Goal: Task Accomplishment & Management: Manage account settings

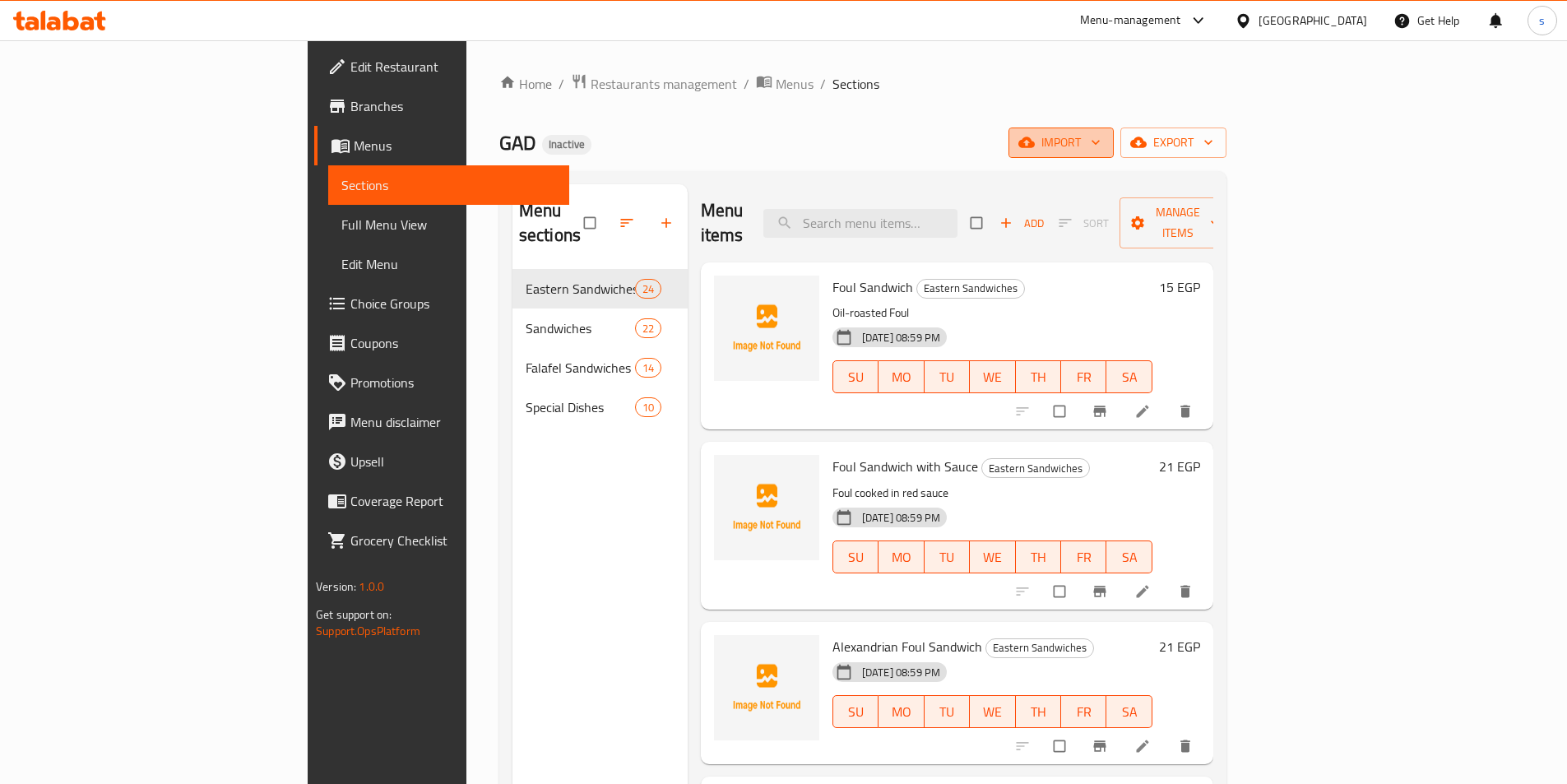
click at [1101, 142] on span "import" at bounding box center [1061, 143] width 79 height 21
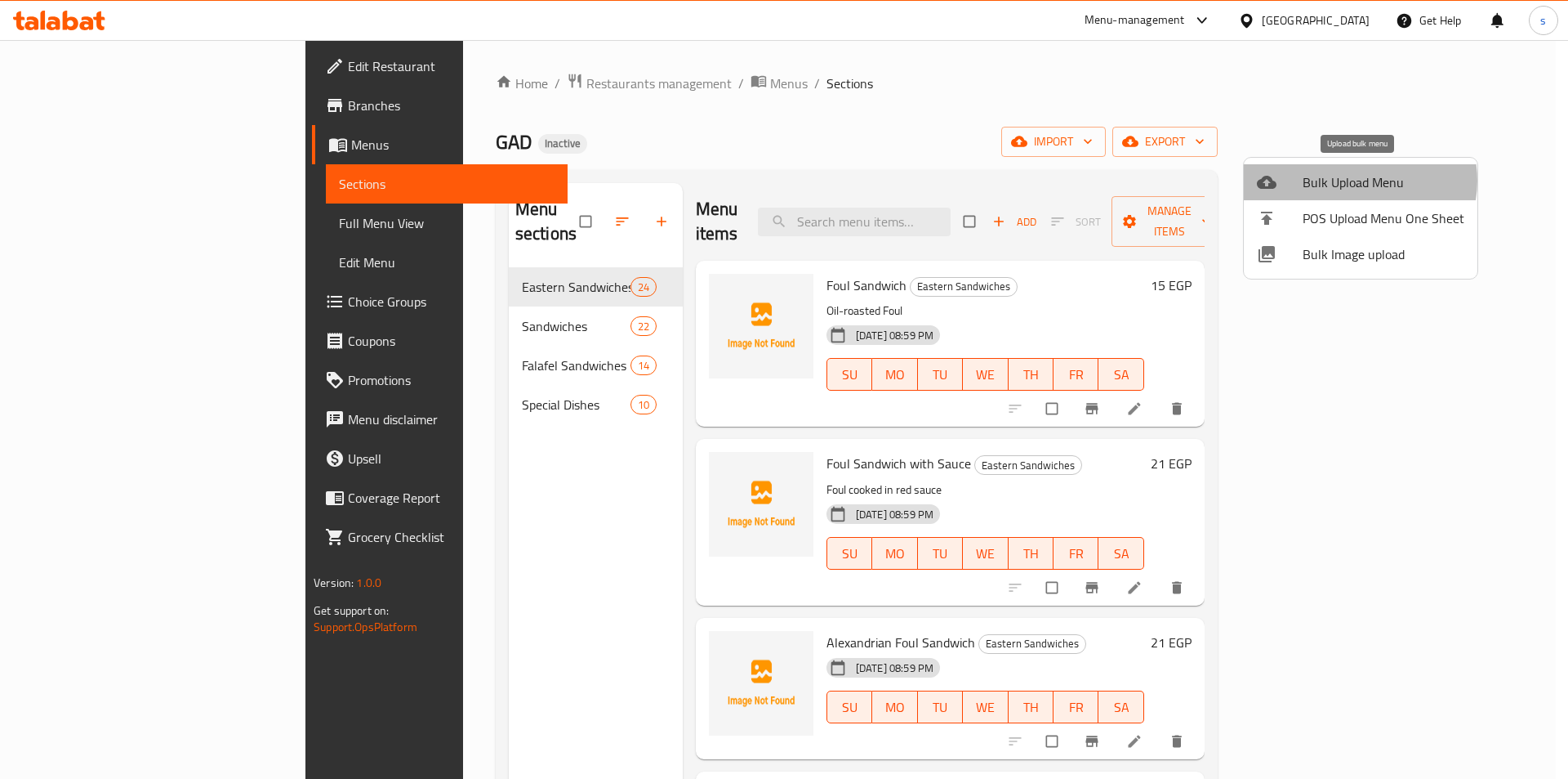
click at [1358, 181] on span "Bulk Upload Menu" at bounding box center [1384, 182] width 162 height 20
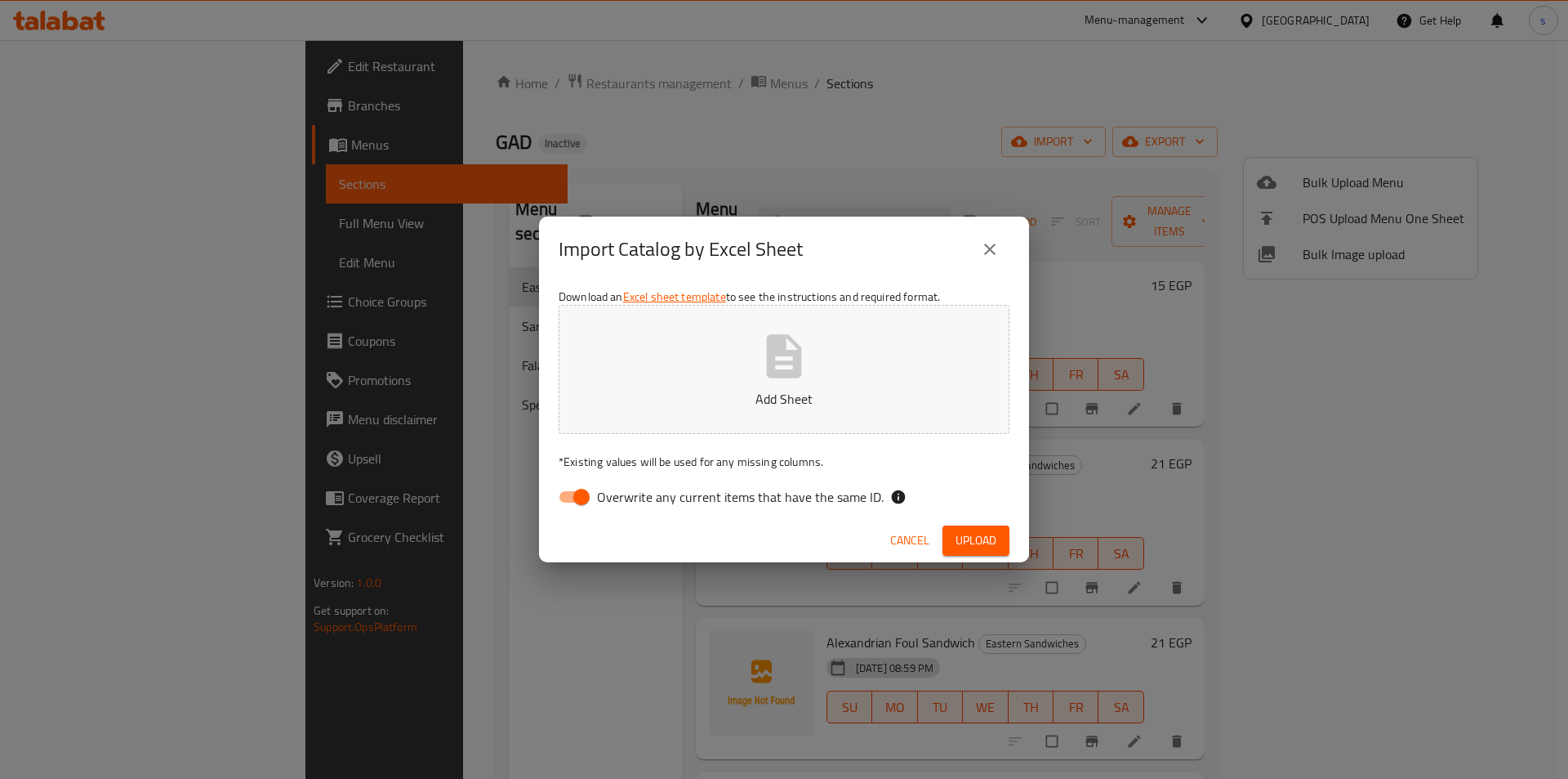
click at [601, 494] on span "Overwrite any current items that have the same ID." at bounding box center [740, 497] width 286 height 20
click at [601, 494] on input "Overwrite any current items that have the same ID." at bounding box center [582, 497] width 93 height 31
checkbox input "false"
click at [972, 535] on span "Upload" at bounding box center [975, 541] width 41 height 21
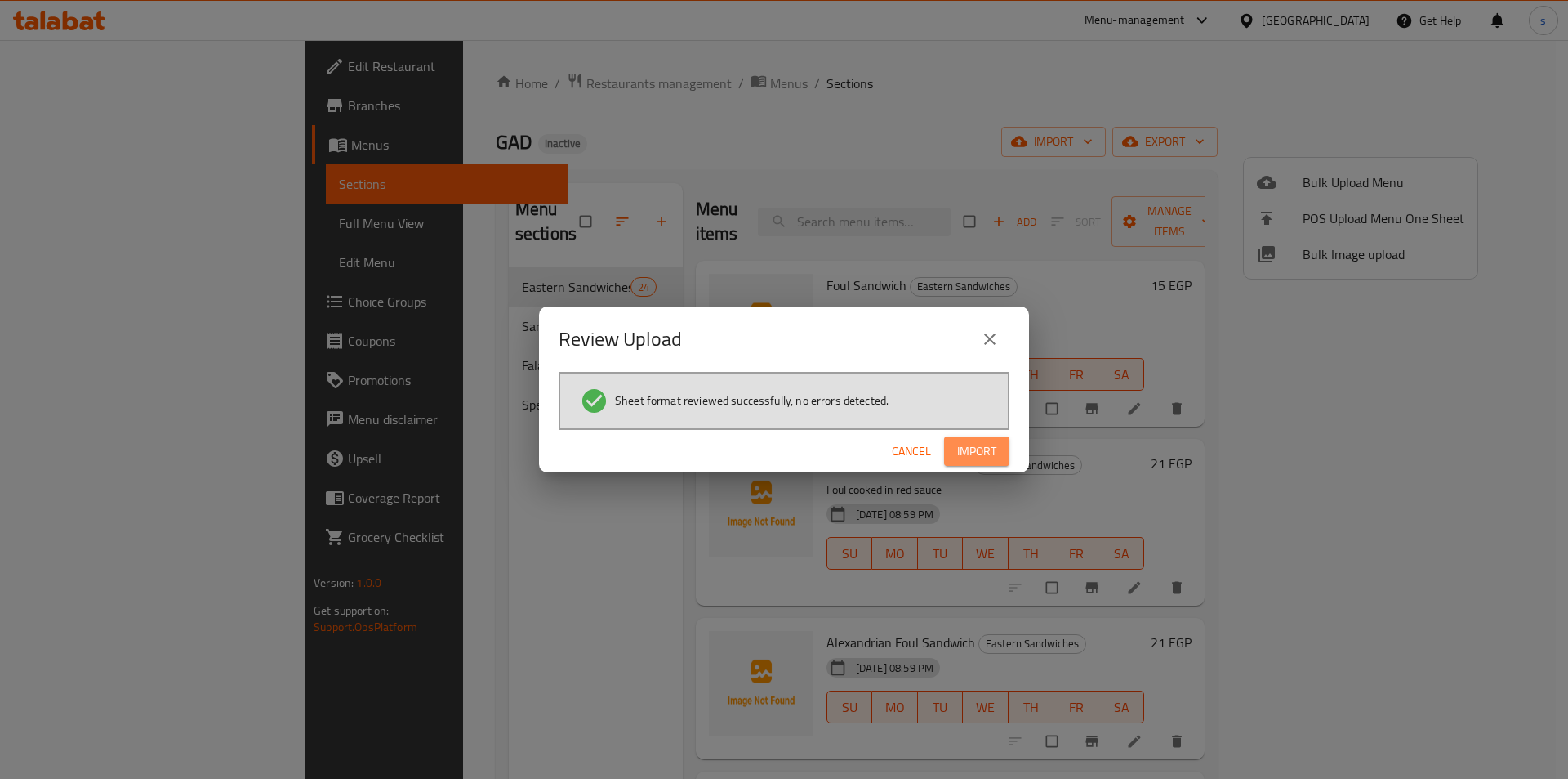
click at [986, 444] on span "Import" at bounding box center [976, 452] width 39 height 21
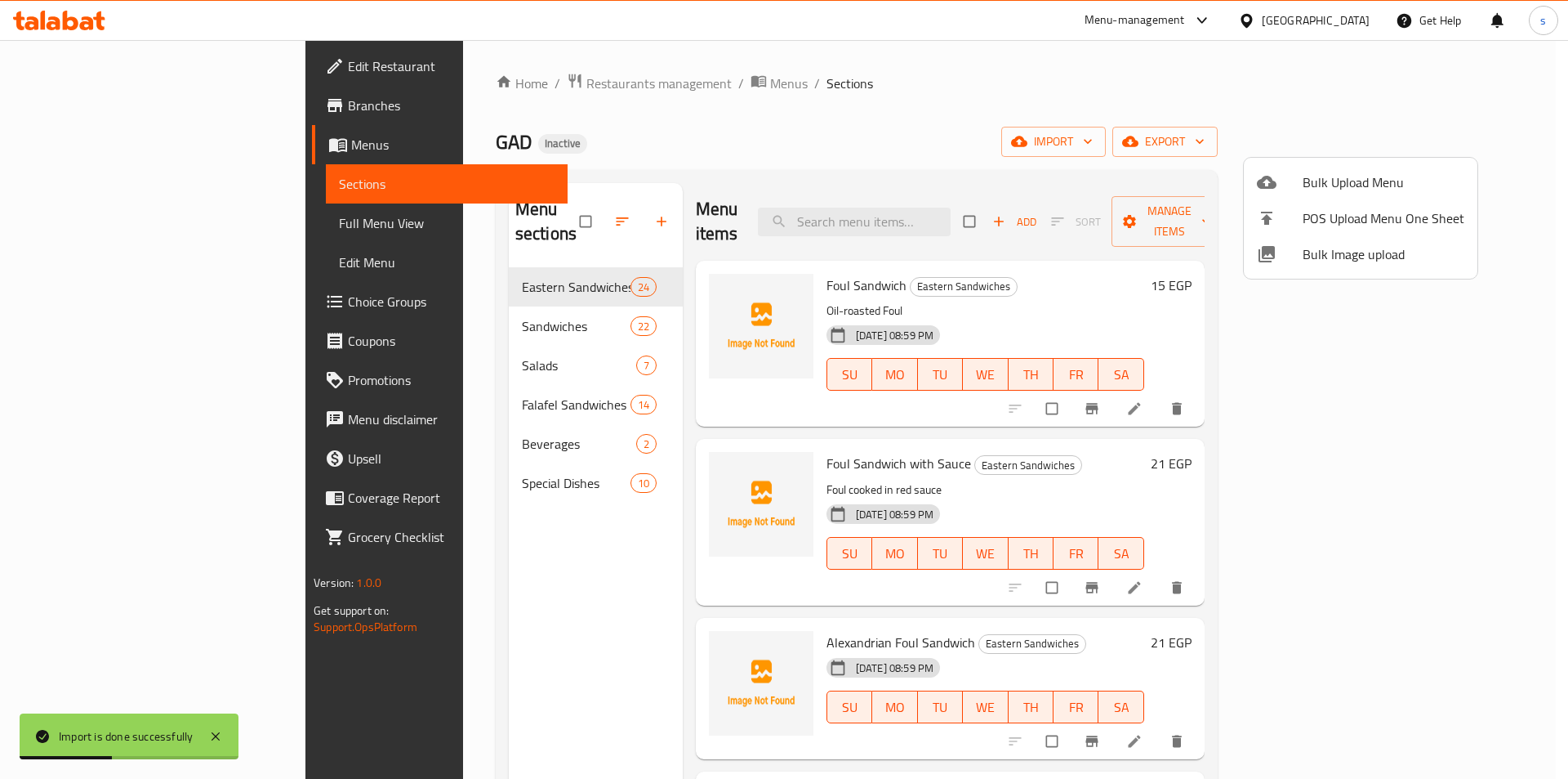
click at [110, 229] on div at bounding box center [784, 390] width 1568 height 779
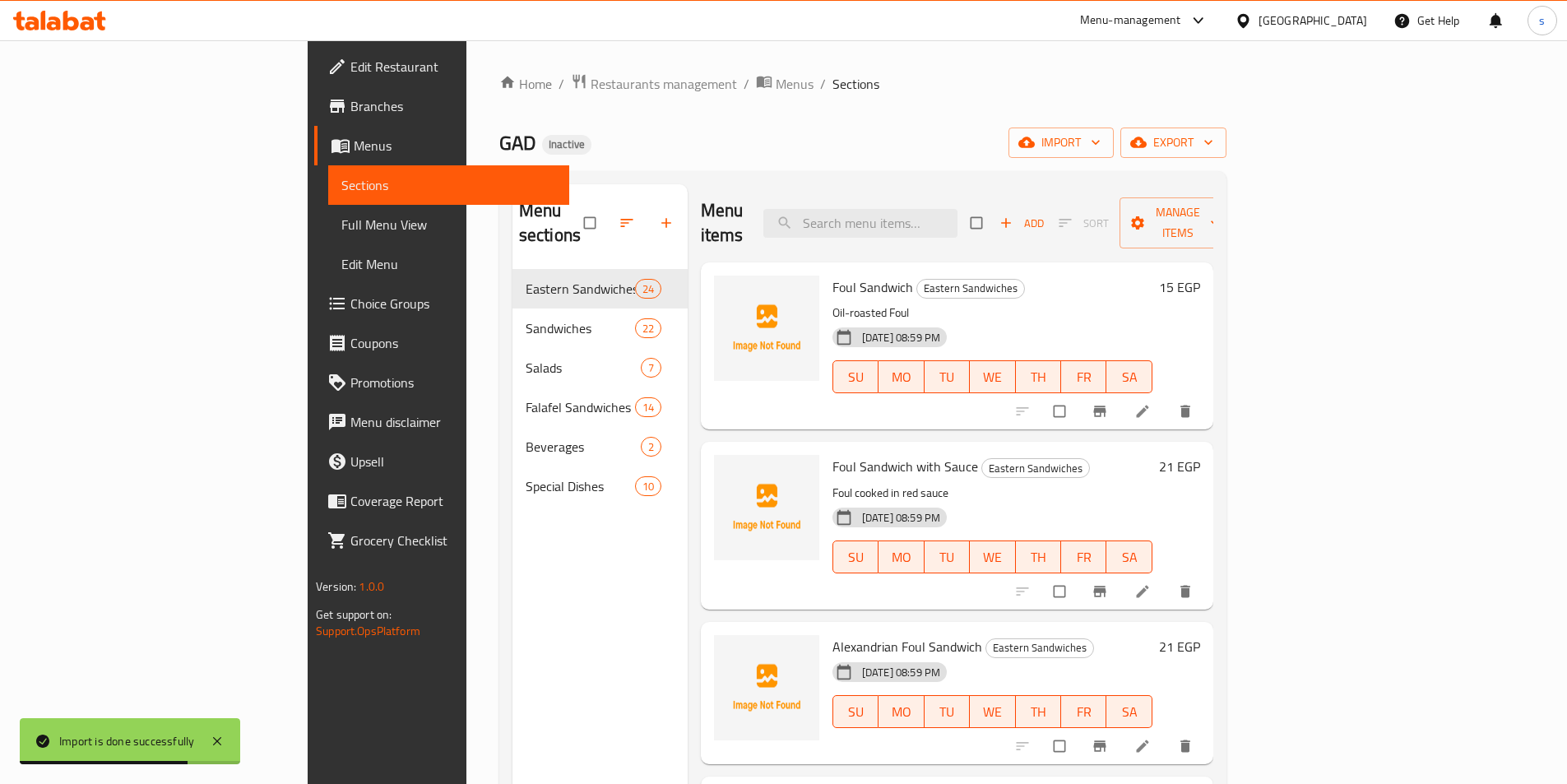
click at [342, 226] on span "Full Menu View" at bounding box center [449, 224] width 214 height 20
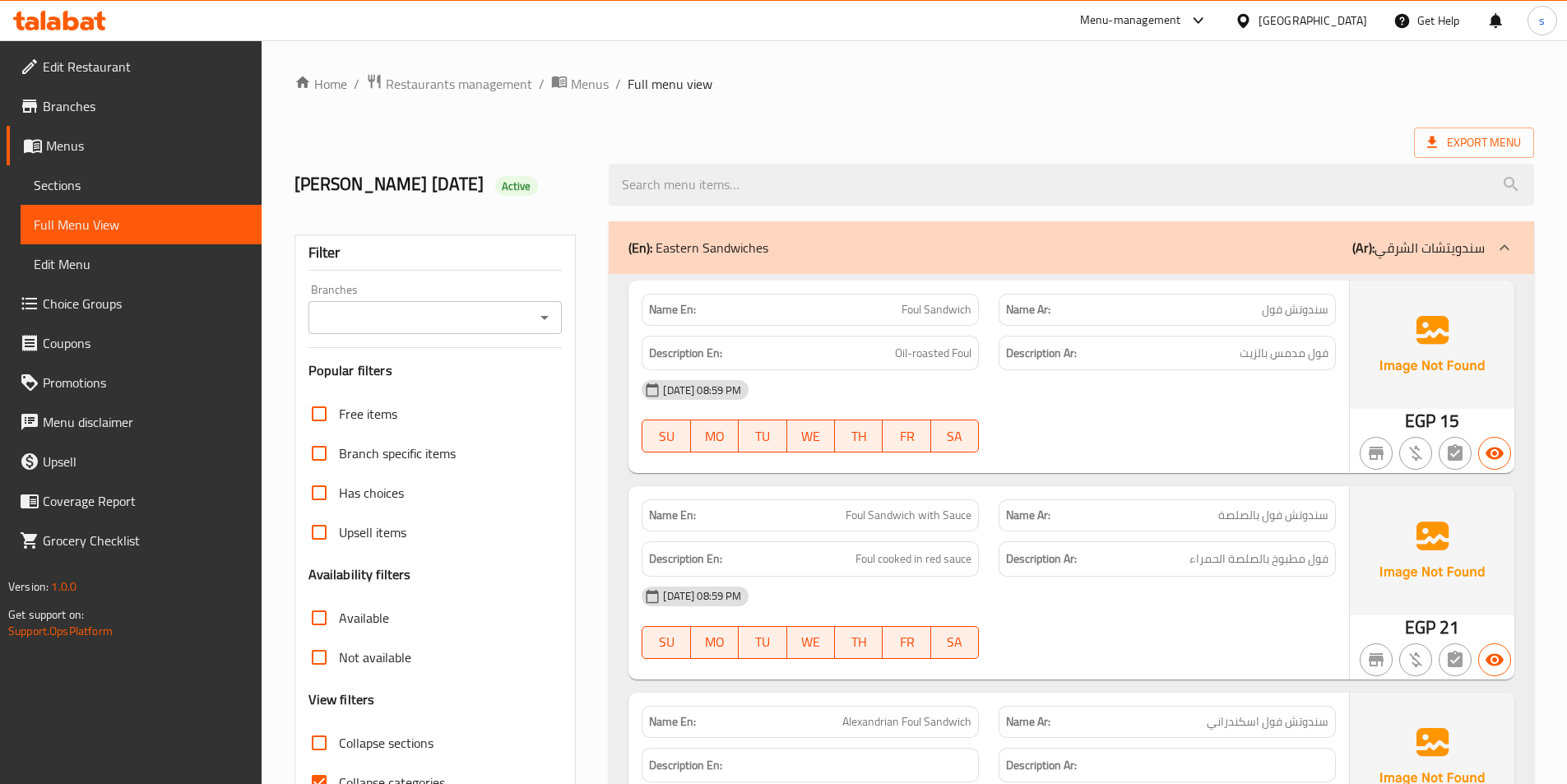
click at [1407, 249] on p "(Ar): سندويتشات الشرقي" at bounding box center [1419, 247] width 132 height 20
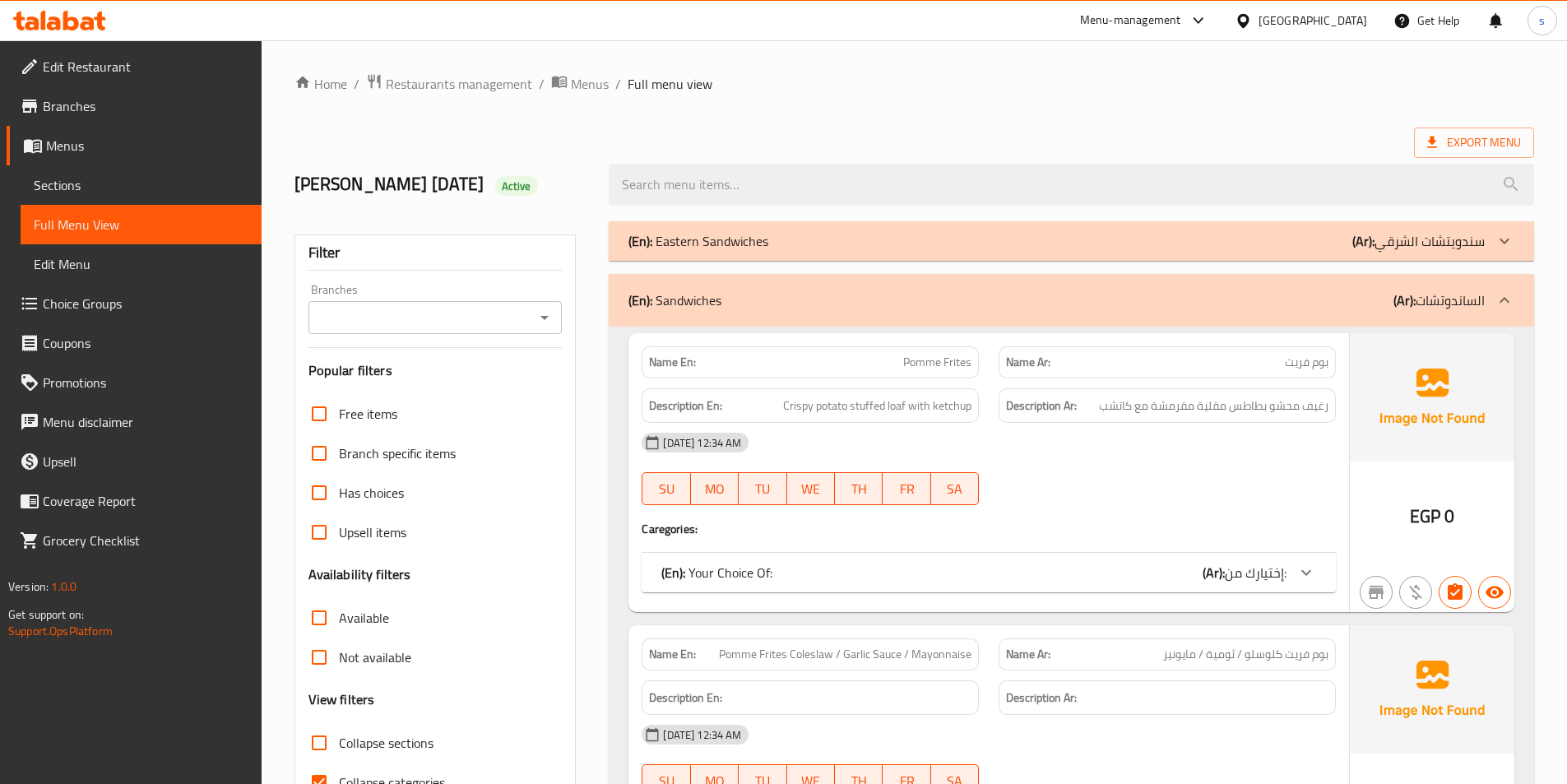
click at [1479, 301] on p "(Ar): الساندوتشات" at bounding box center [1439, 300] width 92 height 20
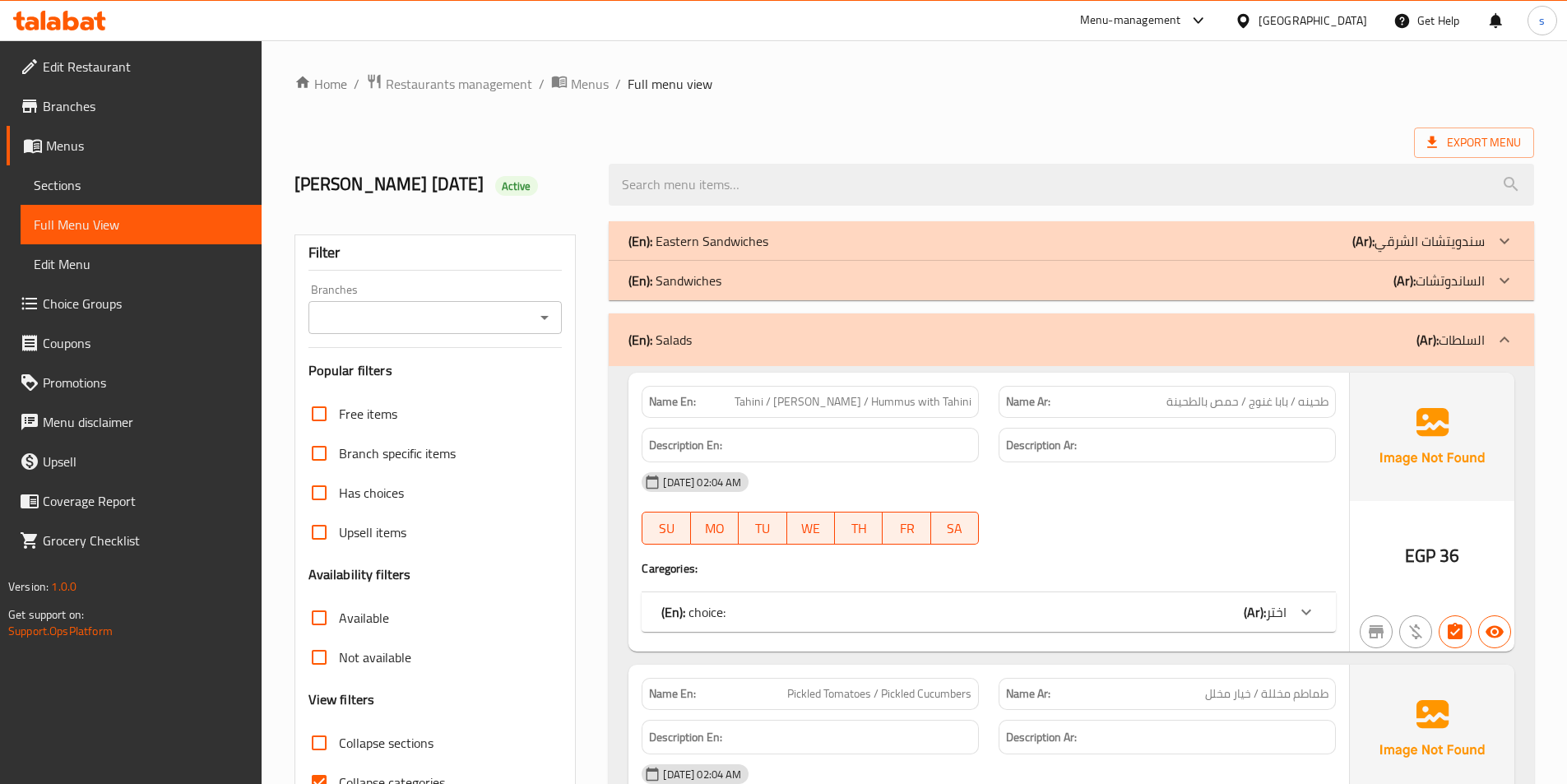
click at [1482, 338] on p "(Ar): السلطات" at bounding box center [1450, 340] width 68 height 20
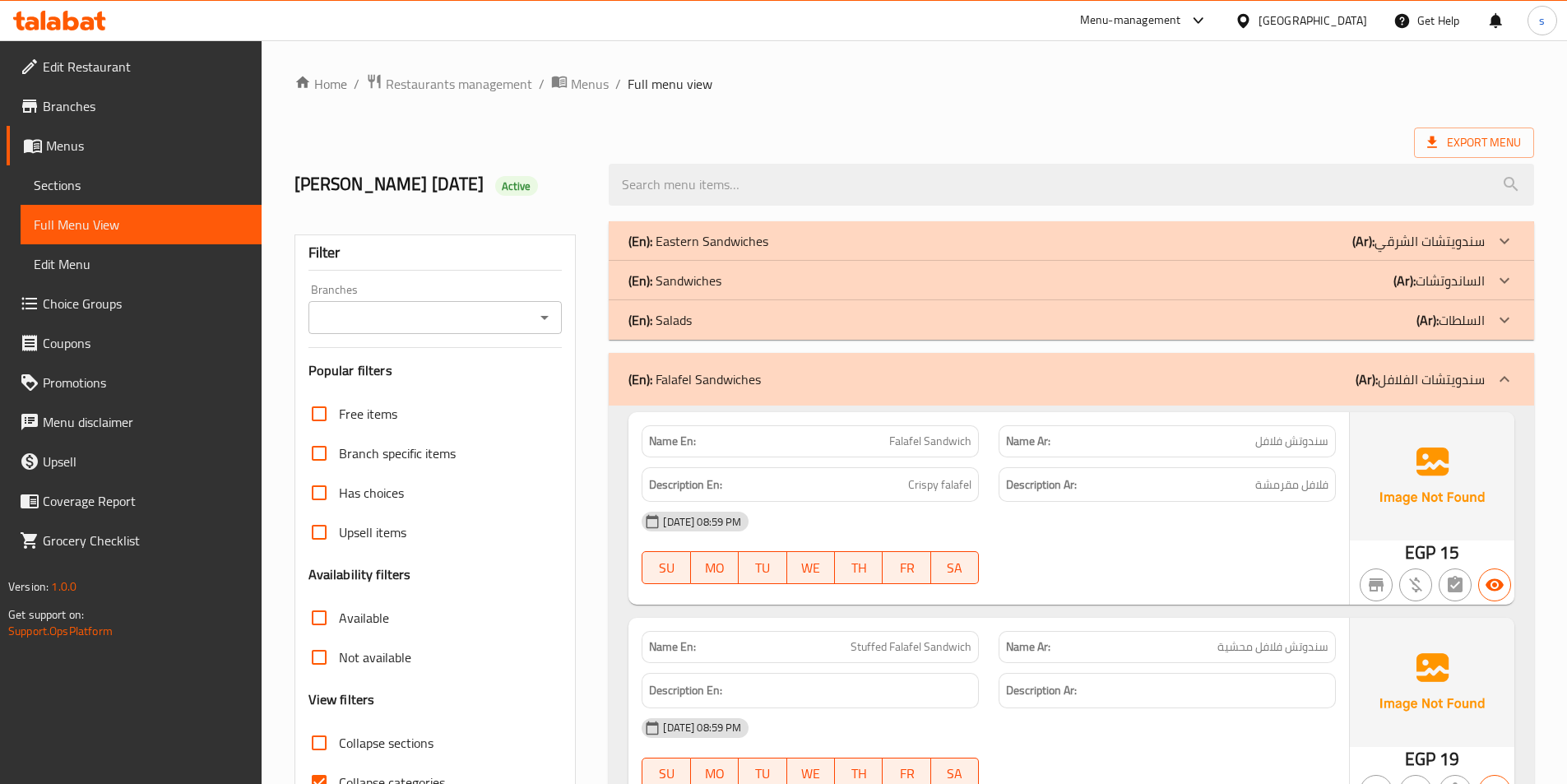
click at [1466, 374] on p "(Ar): سندويتشات الفلافل" at bounding box center [1421, 379] width 129 height 20
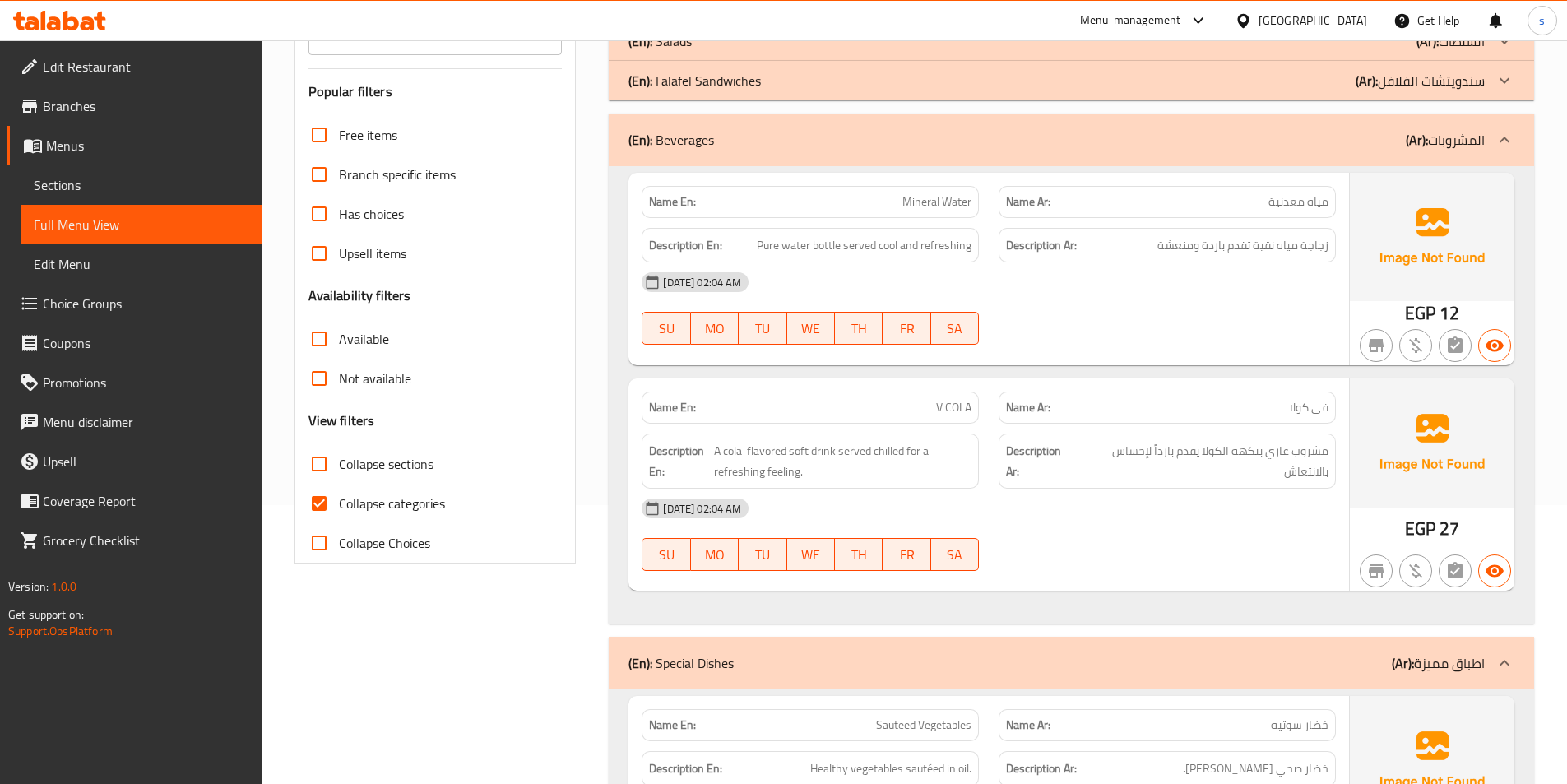
scroll to position [576, 0]
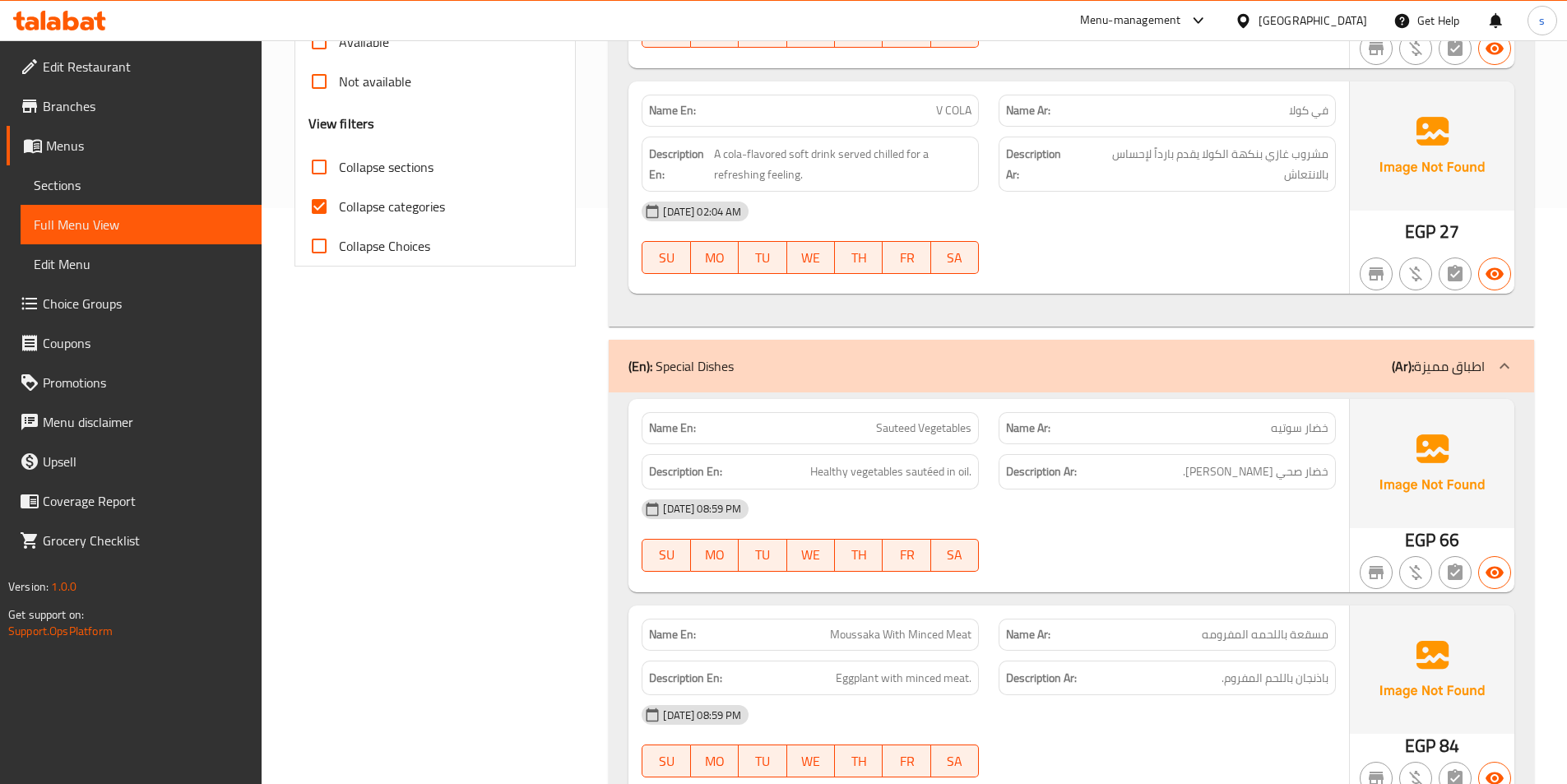
click at [1418, 363] on p "(Ar): اطباق مميزة" at bounding box center [1438, 366] width 93 height 20
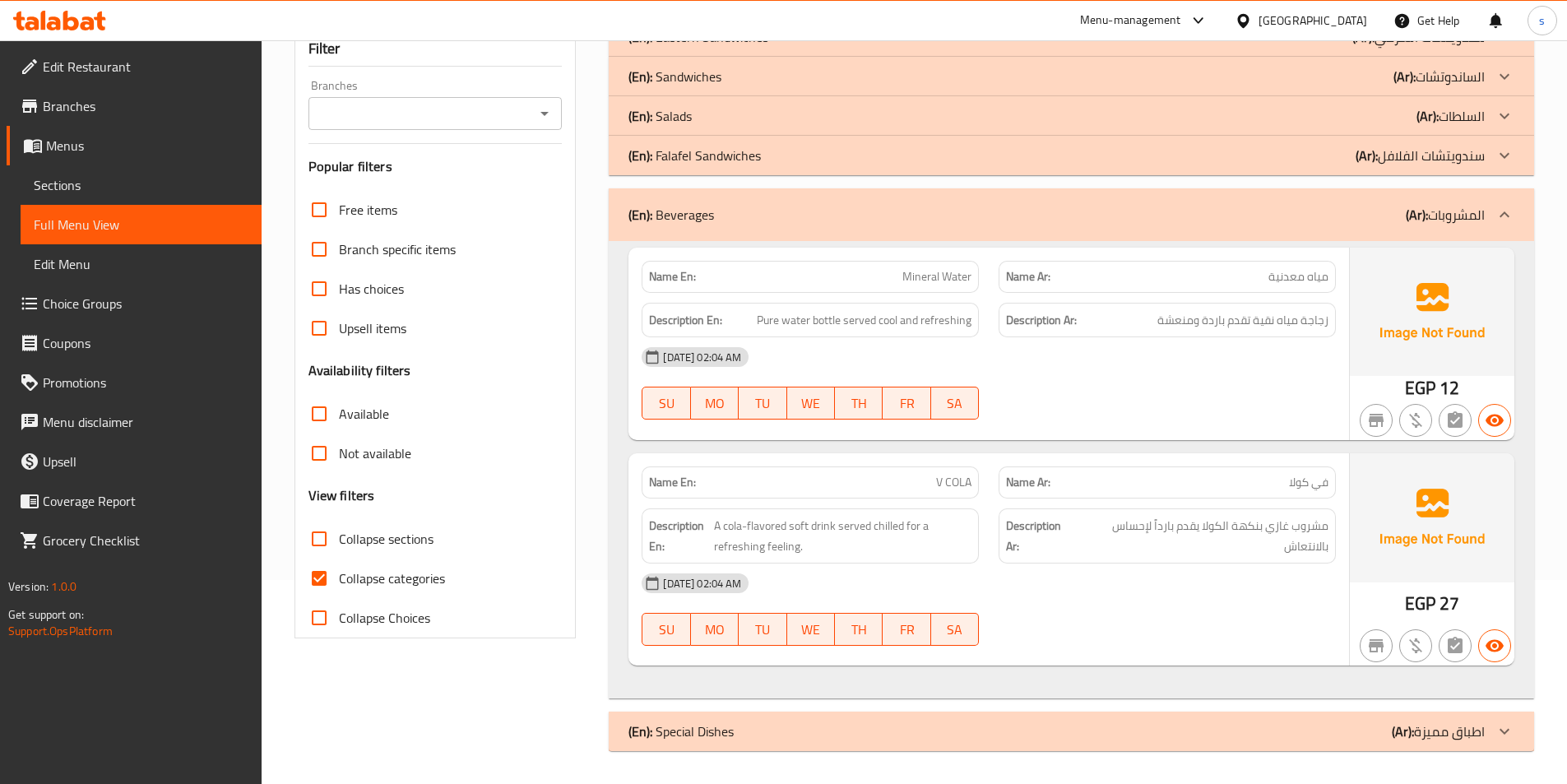
scroll to position [204, 0]
click at [1484, 112] on p "(Ar): السلطات" at bounding box center [1450, 116] width 68 height 20
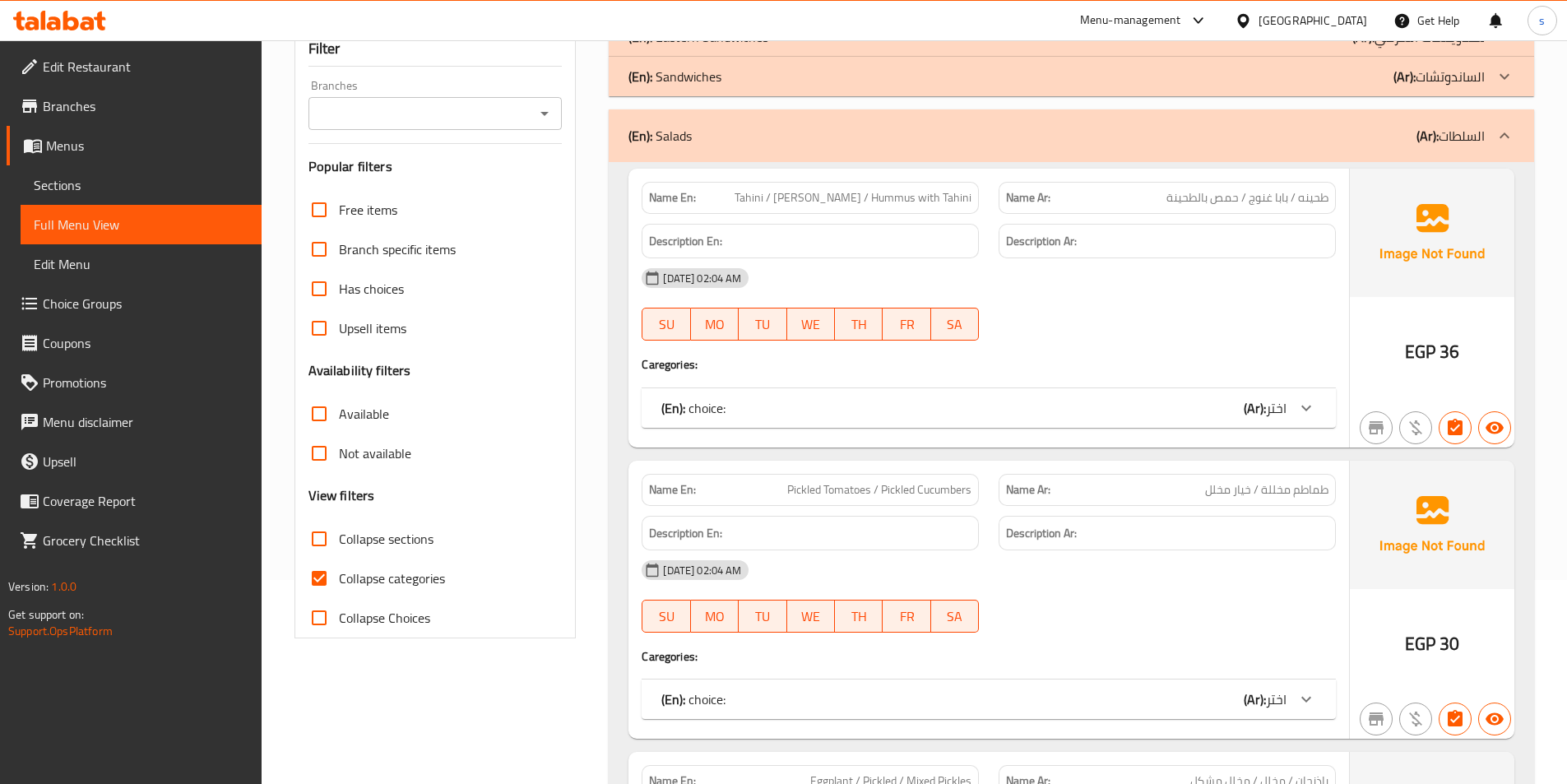
click at [360, 573] on span "Collapse categories" at bounding box center [392, 578] width 106 height 20
click at [339, 573] on input "Collapse categories" at bounding box center [319, 578] width 39 height 39
checkbox input "false"
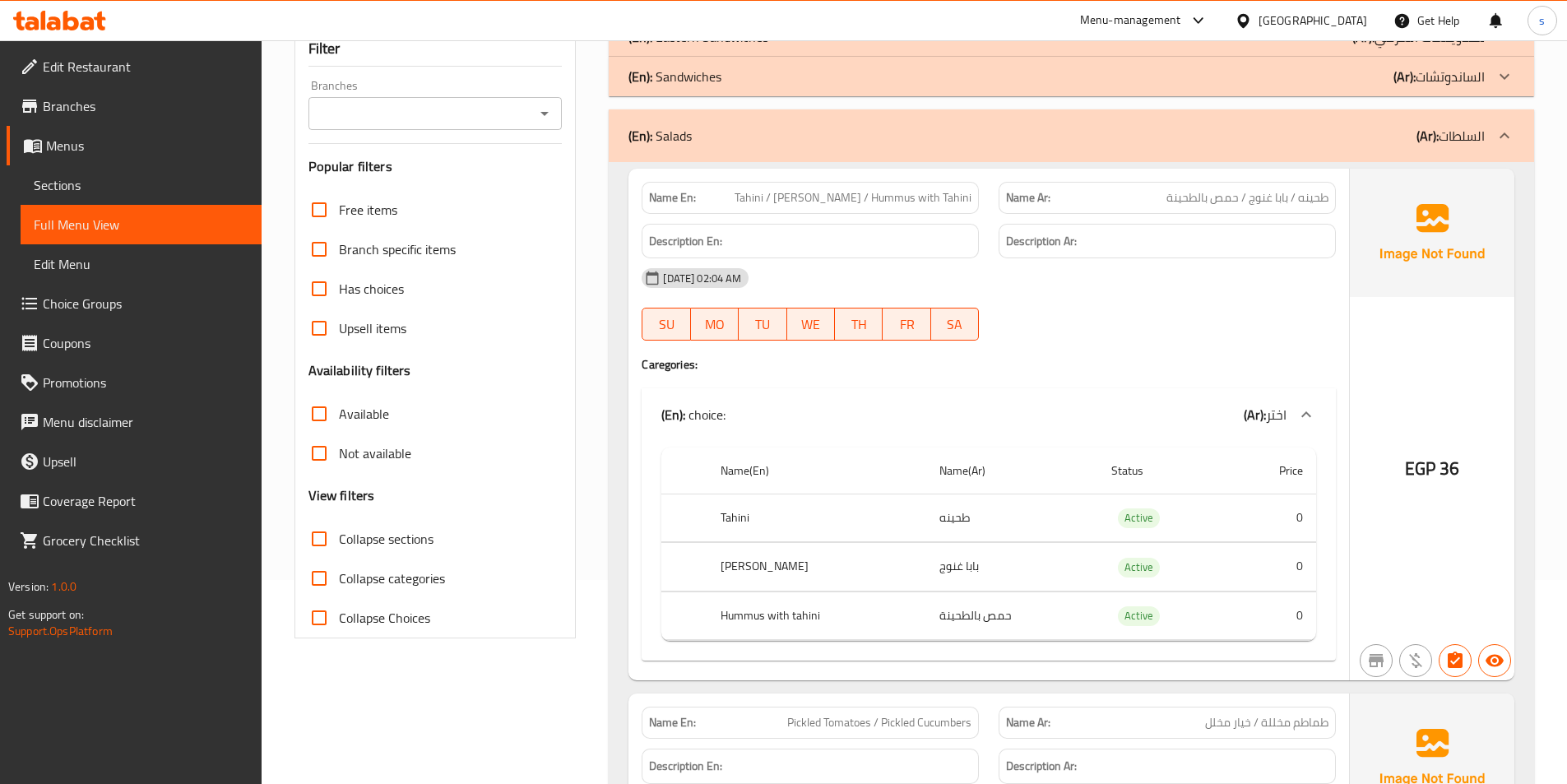
scroll to position [122, 0]
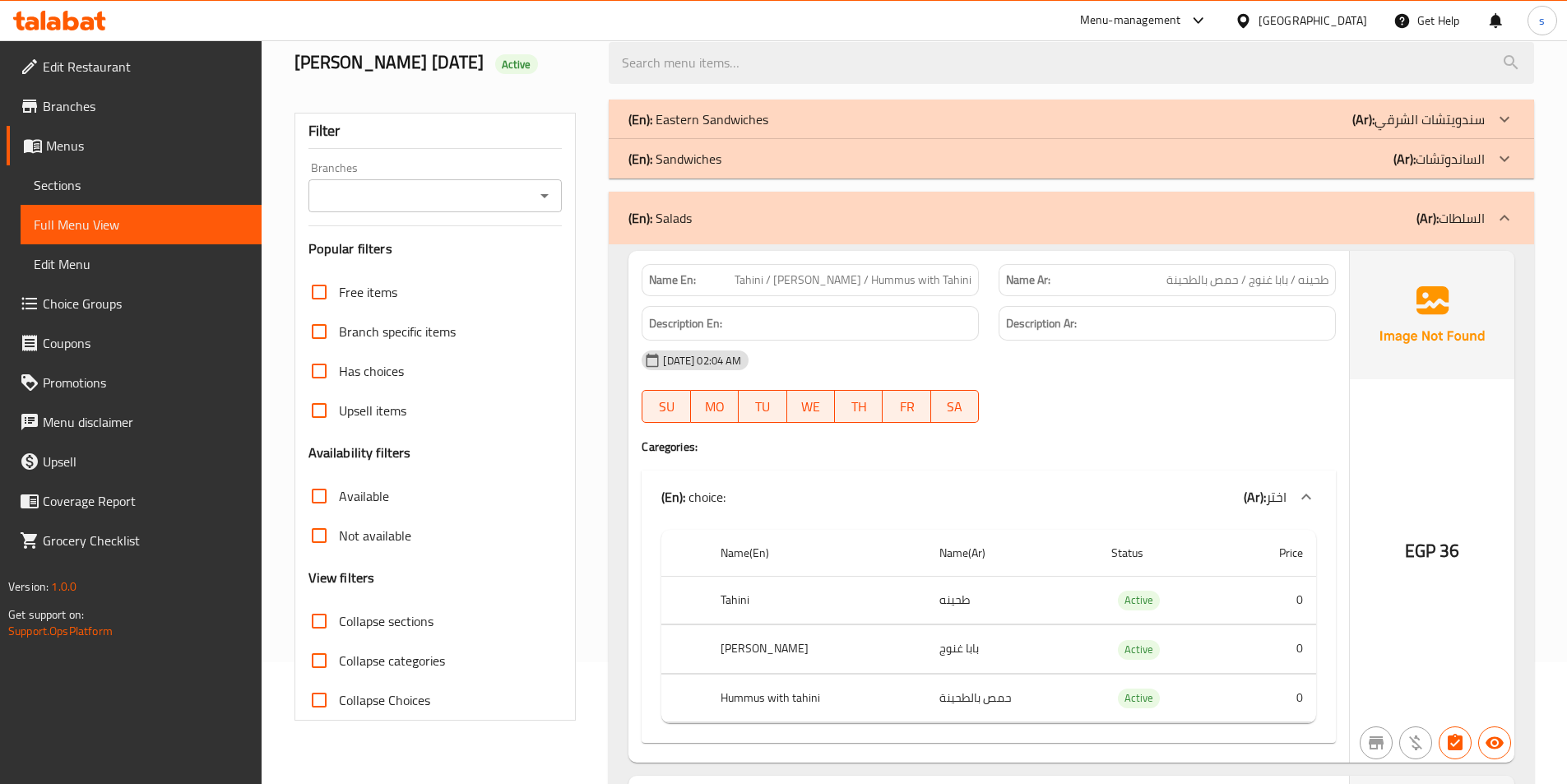
click at [81, 177] on span "Sections" at bounding box center [141, 185] width 214 height 20
